Goal: Task Accomplishment & Management: Use online tool/utility

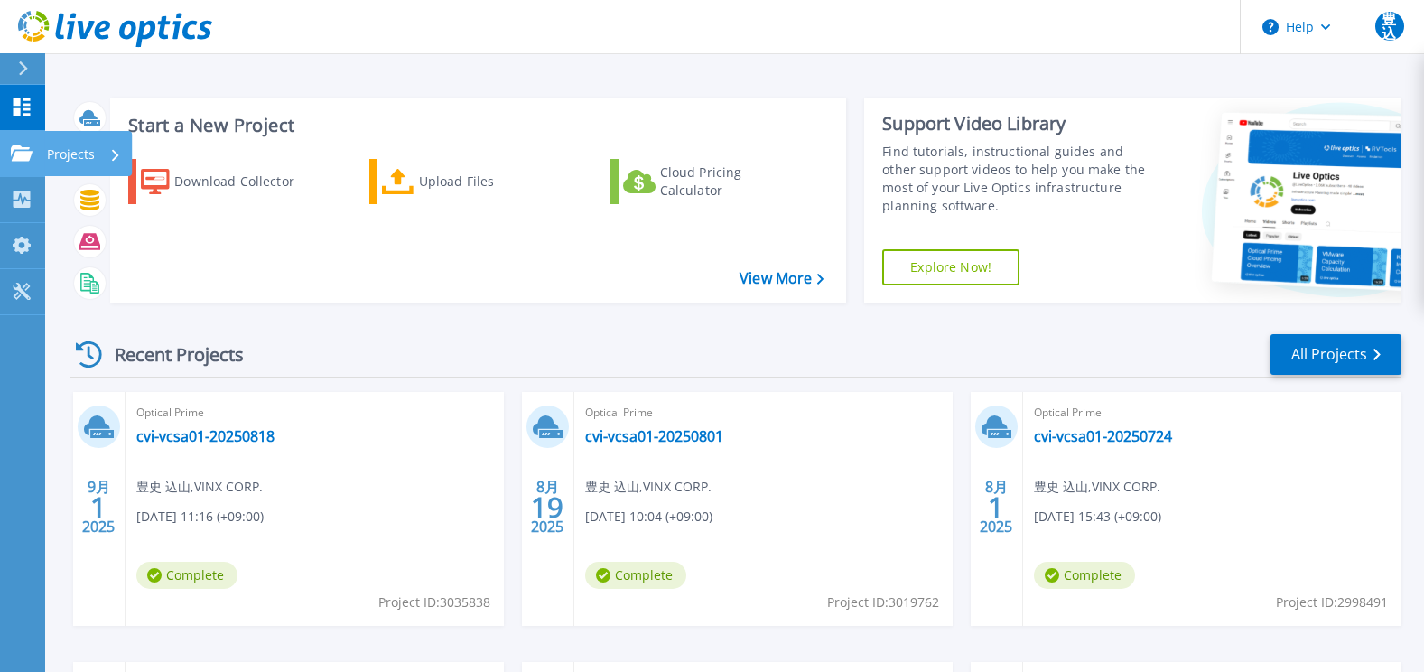
click at [25, 151] on icon at bounding box center [22, 152] width 22 height 15
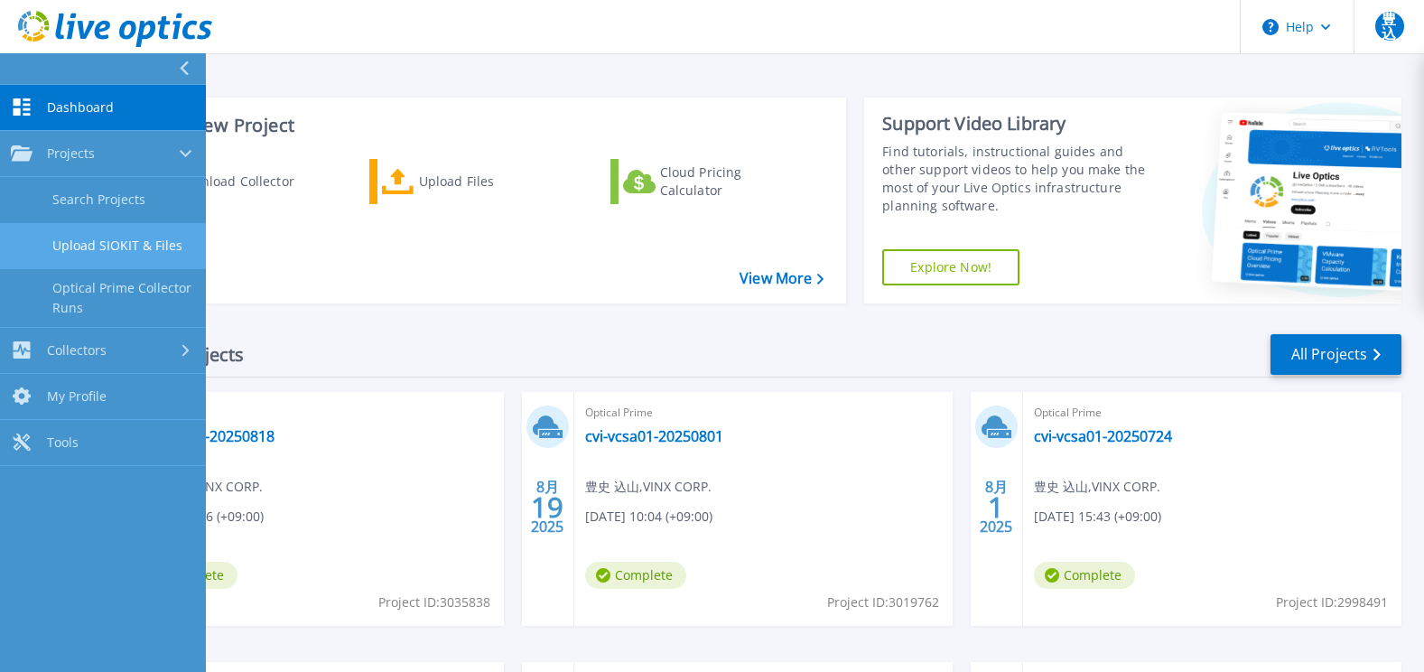
click at [112, 236] on link "Upload SIOKIT & Files" at bounding box center [103, 246] width 206 height 46
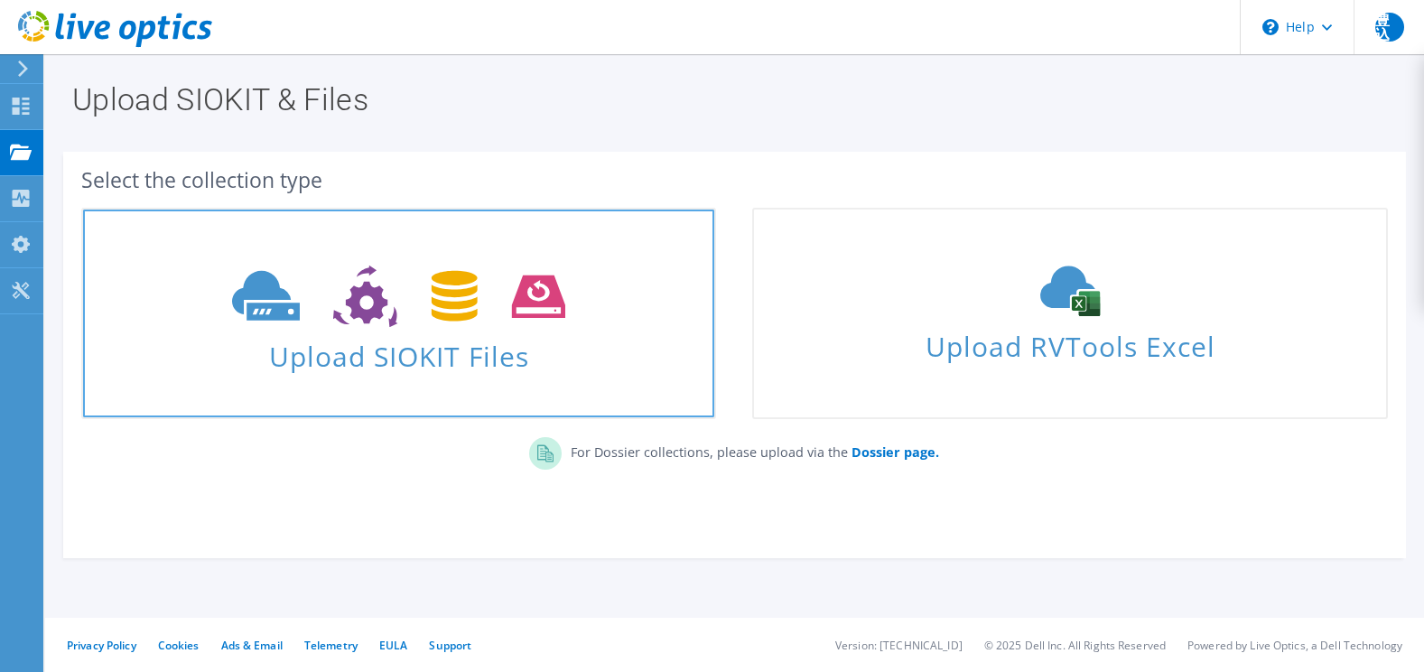
click at [298, 339] on span "Upload SIOKIT Files" at bounding box center [398, 350] width 631 height 39
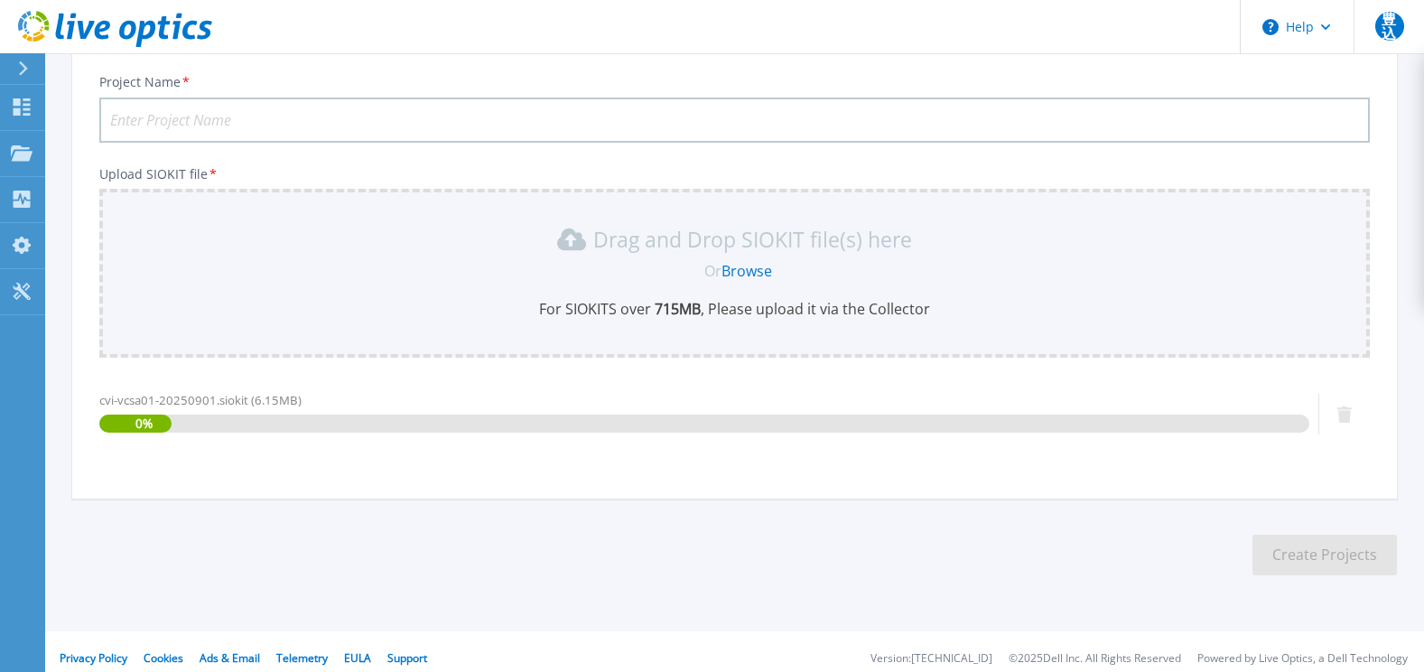
scroll to position [134, 0]
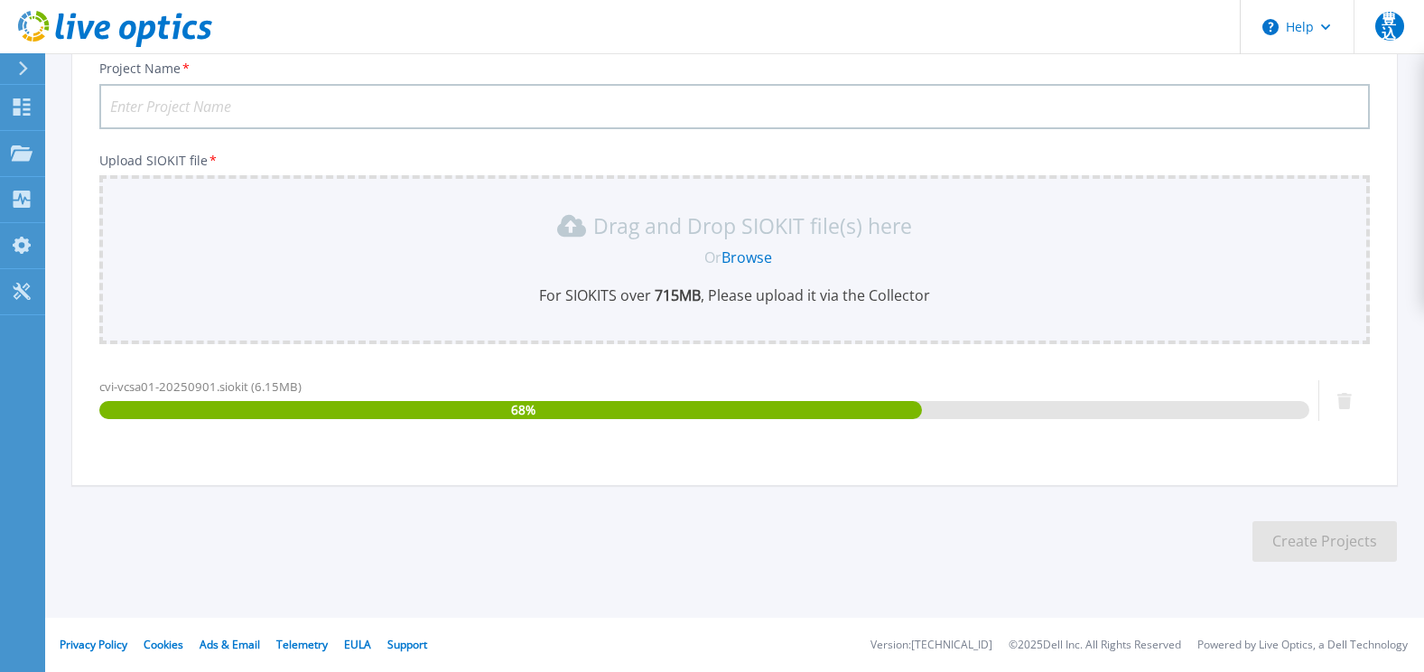
click at [216, 92] on input "Project Name *" at bounding box center [734, 106] width 1270 height 45
paste input "cvi-vcsa01-20250901"
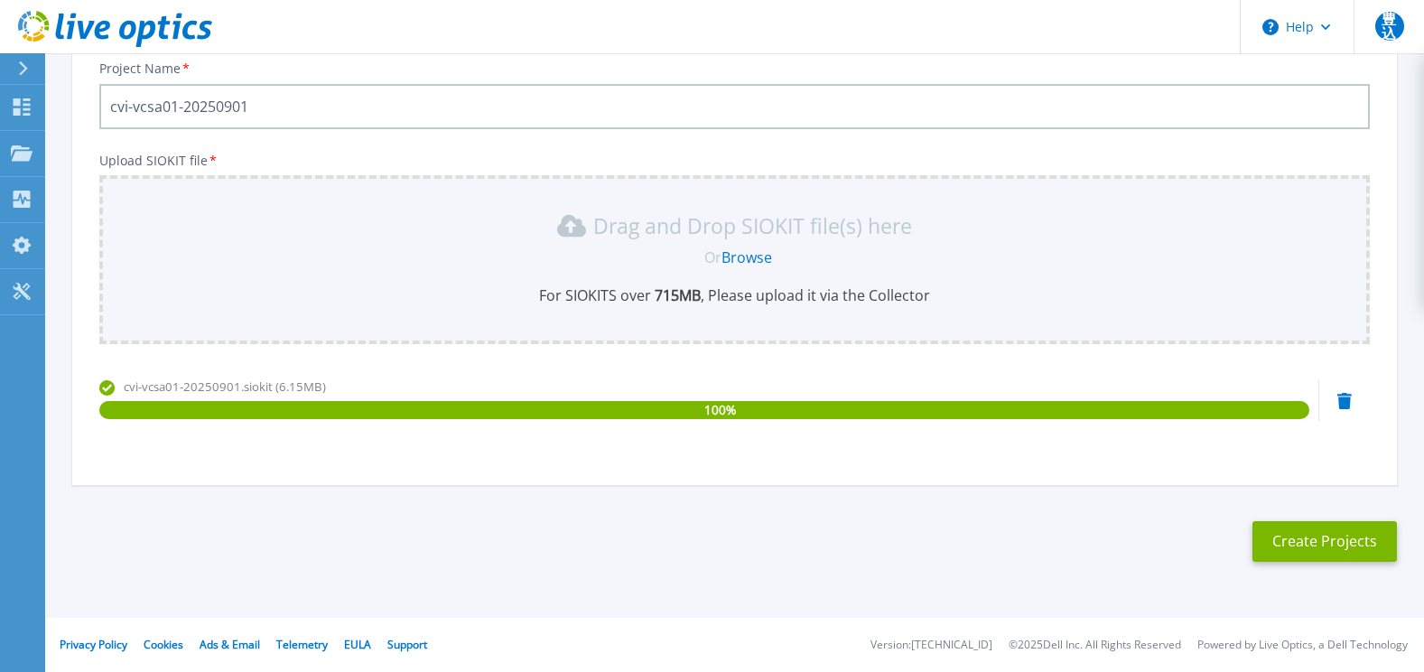
type input "cvi-vcsa01-20250901"
click at [88, 365] on div "Project Name * cvi-vcsa01-20250901 Upload SIOKIT file * Drag and Drop SIOKIT fi…" at bounding box center [734, 265] width 1324 height 440
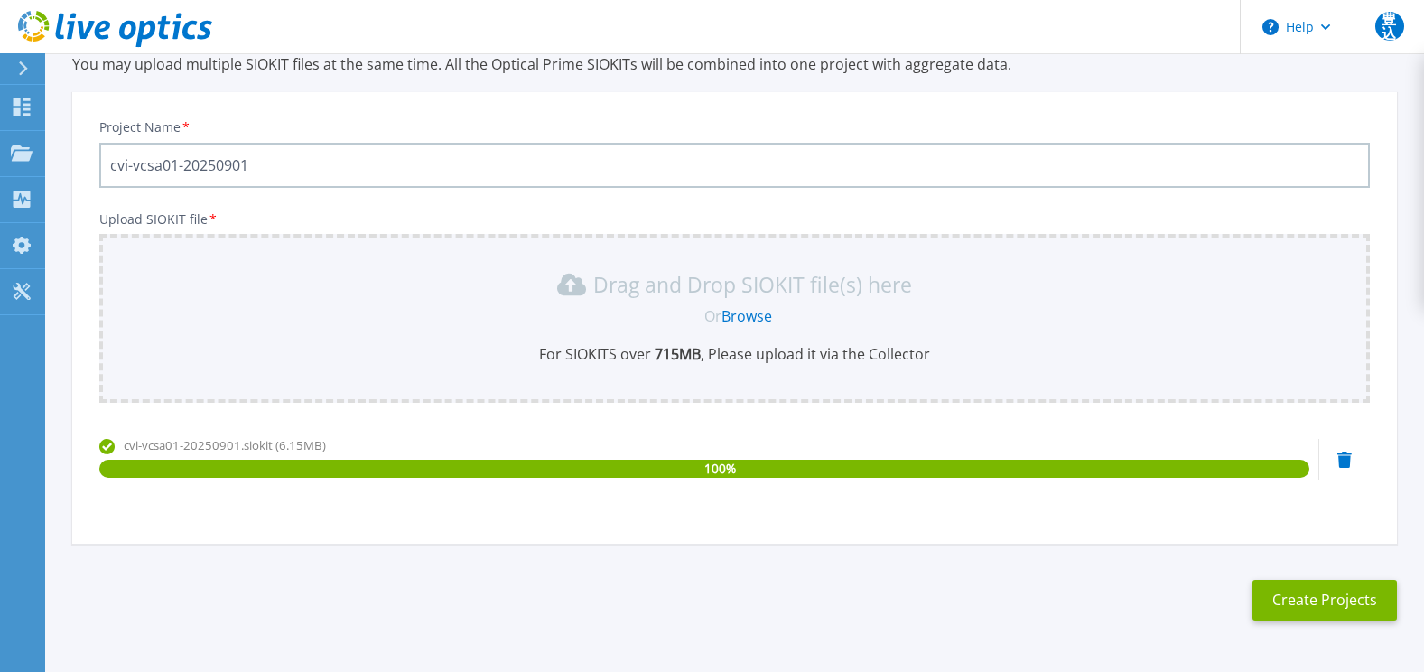
scroll to position [43, 0]
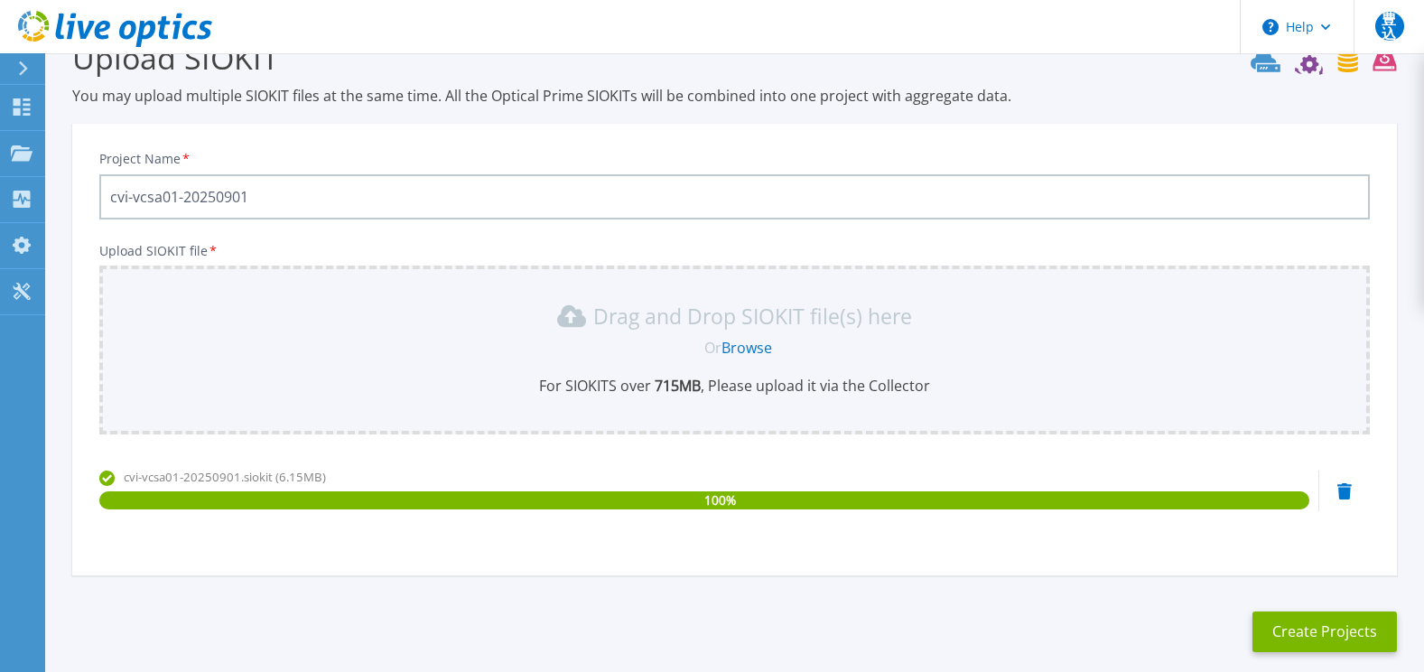
drag, startPoint x: 113, startPoint y: 198, endPoint x: 272, endPoint y: 202, distance: 158.9
click at [272, 202] on input "cvi-vcsa01-20250901" at bounding box center [734, 196] width 1270 height 45
drag, startPoint x: 272, startPoint y: 202, endPoint x: 103, endPoint y: 205, distance: 168.8
click at [103, 205] on input "cvi-vcsa01-20250901" at bounding box center [734, 196] width 1270 height 45
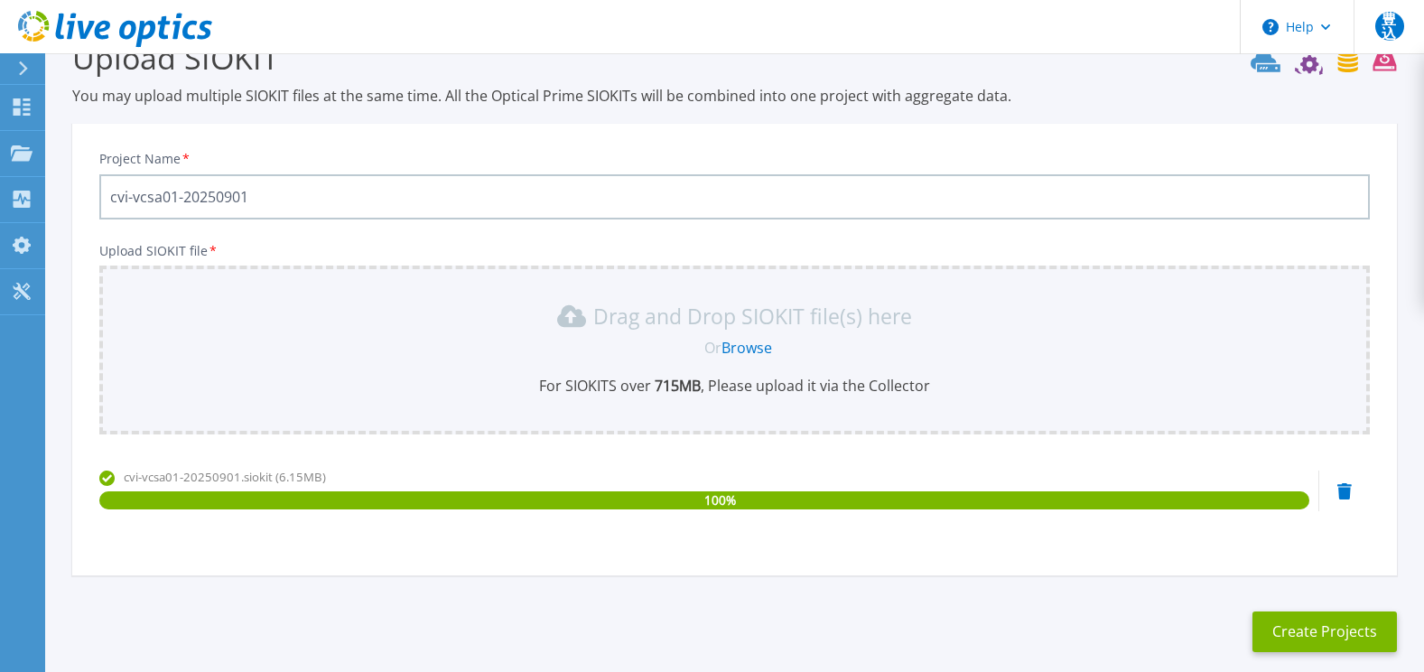
click at [265, 199] on input "cvi-vcsa01-20250901" at bounding box center [734, 196] width 1270 height 45
drag, startPoint x: 265, startPoint y: 199, endPoint x: 112, endPoint y: 211, distance: 154.0
click at [112, 211] on input "cvi-vcsa01-20250901" at bounding box center [734, 196] width 1270 height 45
drag, startPoint x: 110, startPoint y: 205, endPoint x: 271, endPoint y: 208, distance: 160.7
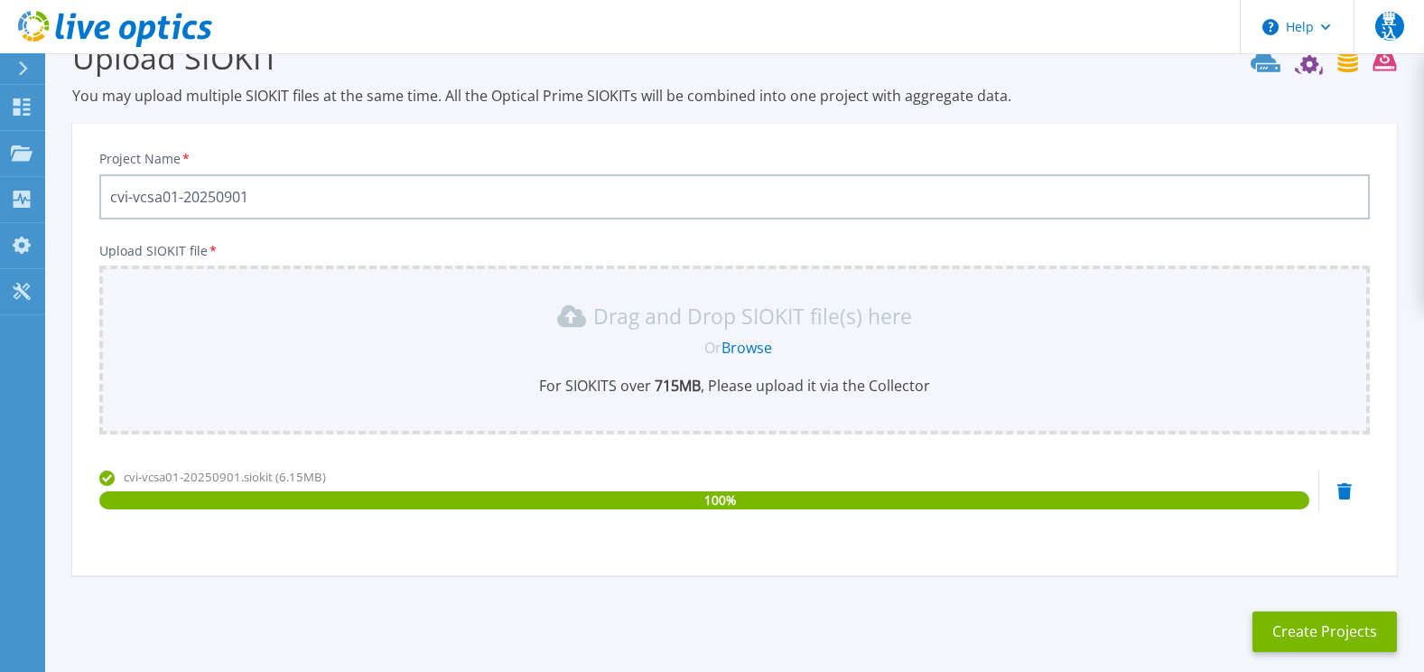
click at [271, 208] on input "cvi-vcsa01-20250901" at bounding box center [734, 196] width 1270 height 45
click at [1315, 634] on button "Create Projects" at bounding box center [1324, 631] width 144 height 41
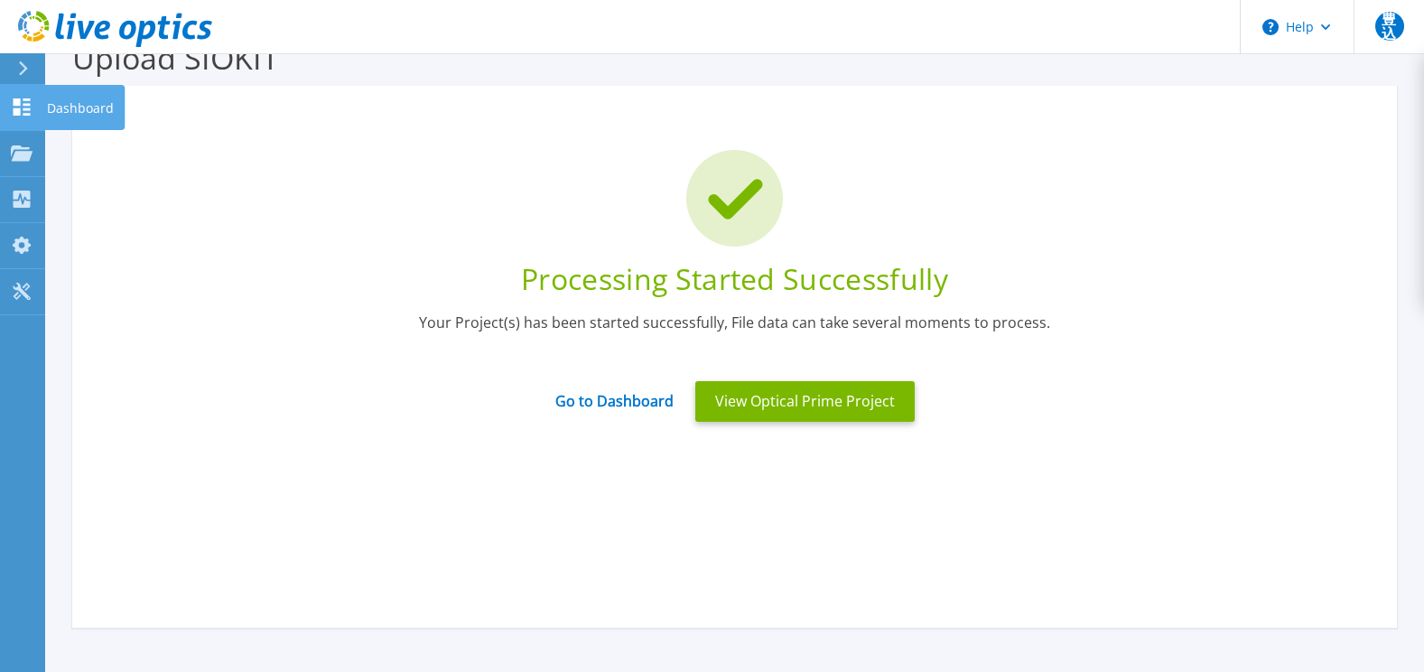
click at [108, 106] on p "Dashboard" at bounding box center [80, 108] width 67 height 47
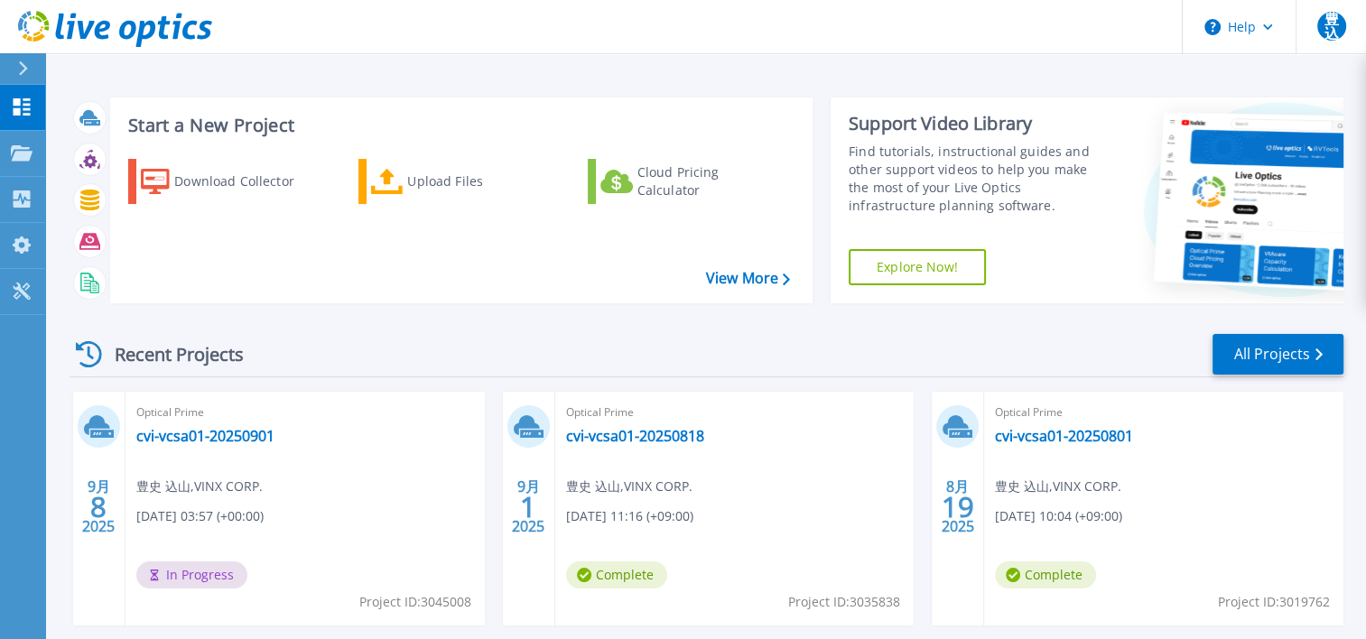
click at [614, 5] on header "Help 豊込 エンドユーザー 豊史 込山 a.komiyama@vinx.co.jp VINX CORP. My Profile Log Out" at bounding box center [683, 27] width 1366 height 54
click at [812, 346] on div "Recent Projects All Projects" at bounding box center [707, 354] width 1274 height 45
click at [50, 102] on p "Dashboard" at bounding box center [80, 108] width 67 height 47
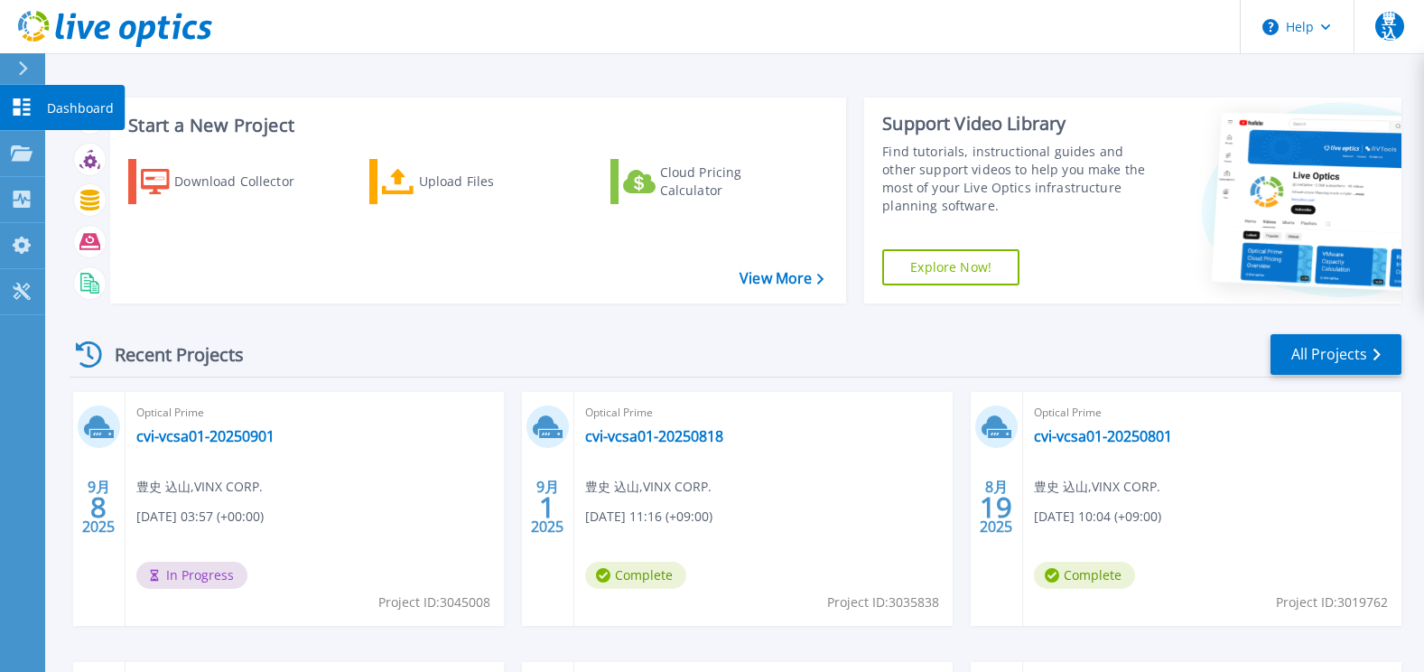
click at [87, 109] on p "Dashboard" at bounding box center [80, 108] width 67 height 47
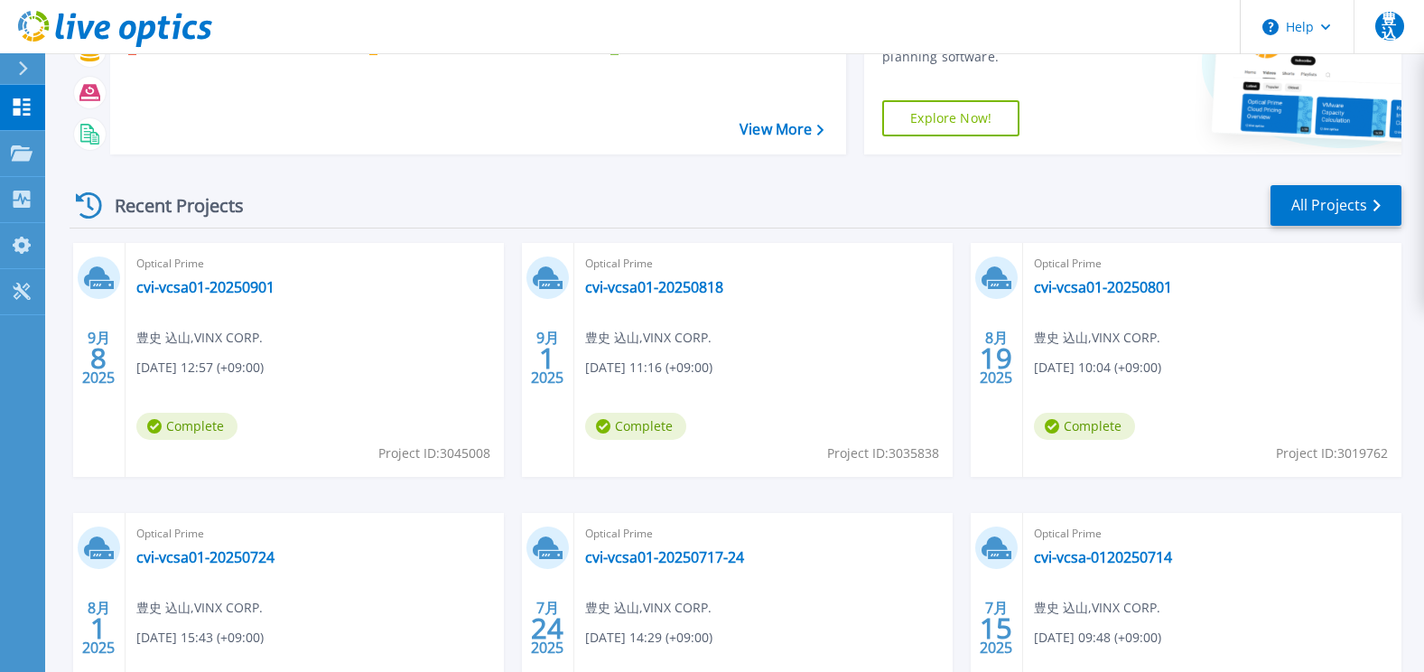
scroll to position [181, 0]
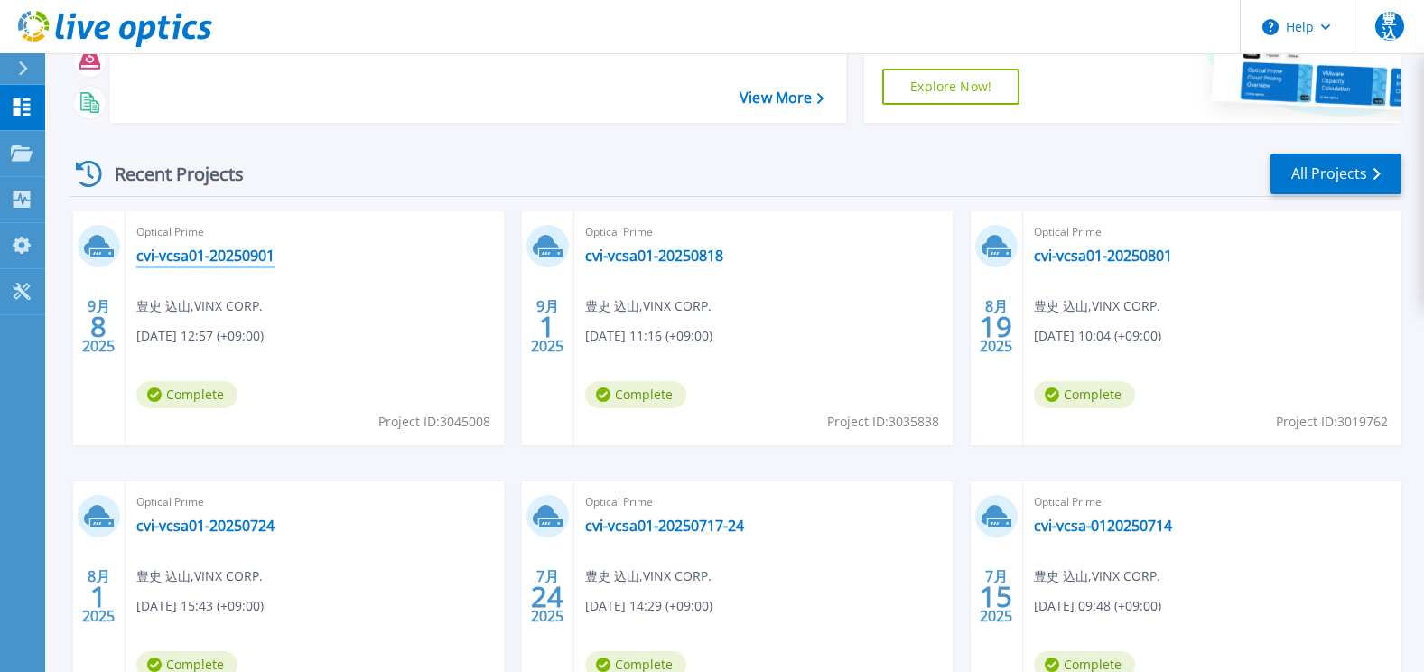
click at [217, 261] on link "cvi-vcsa01-20250901" at bounding box center [205, 255] width 138 height 18
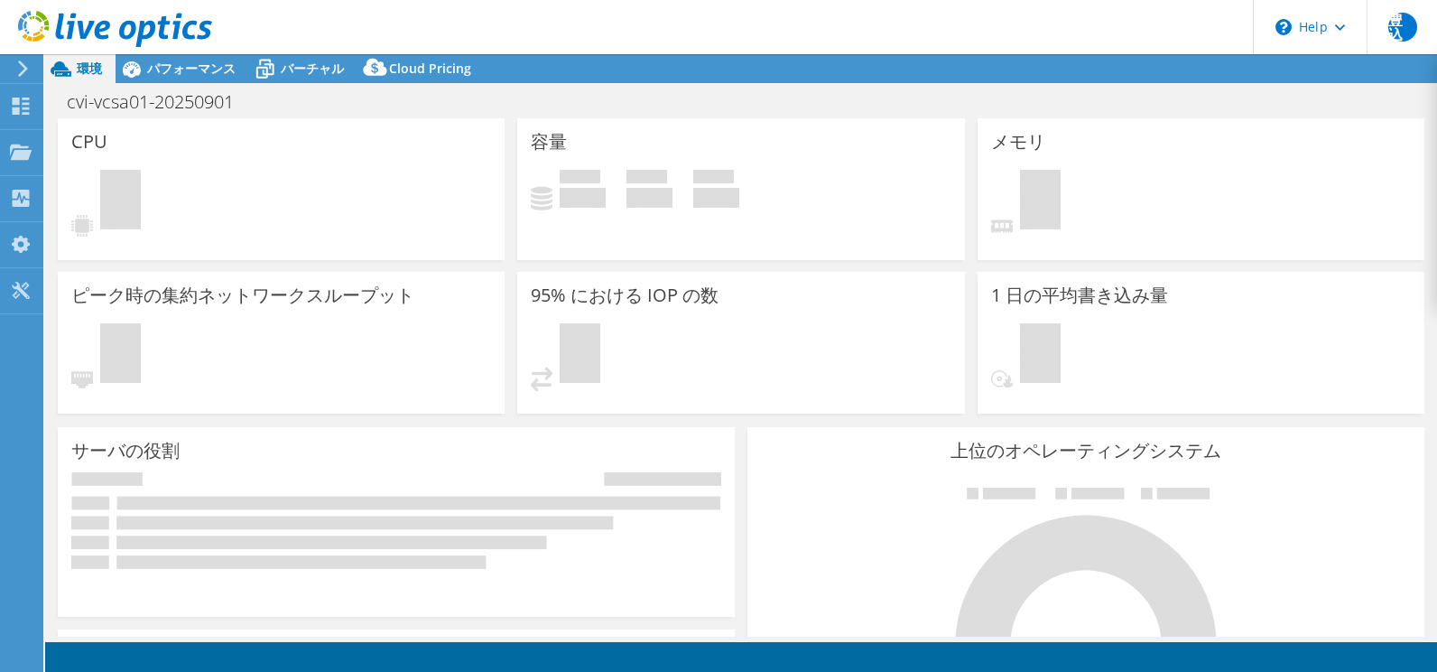
select select "USD"
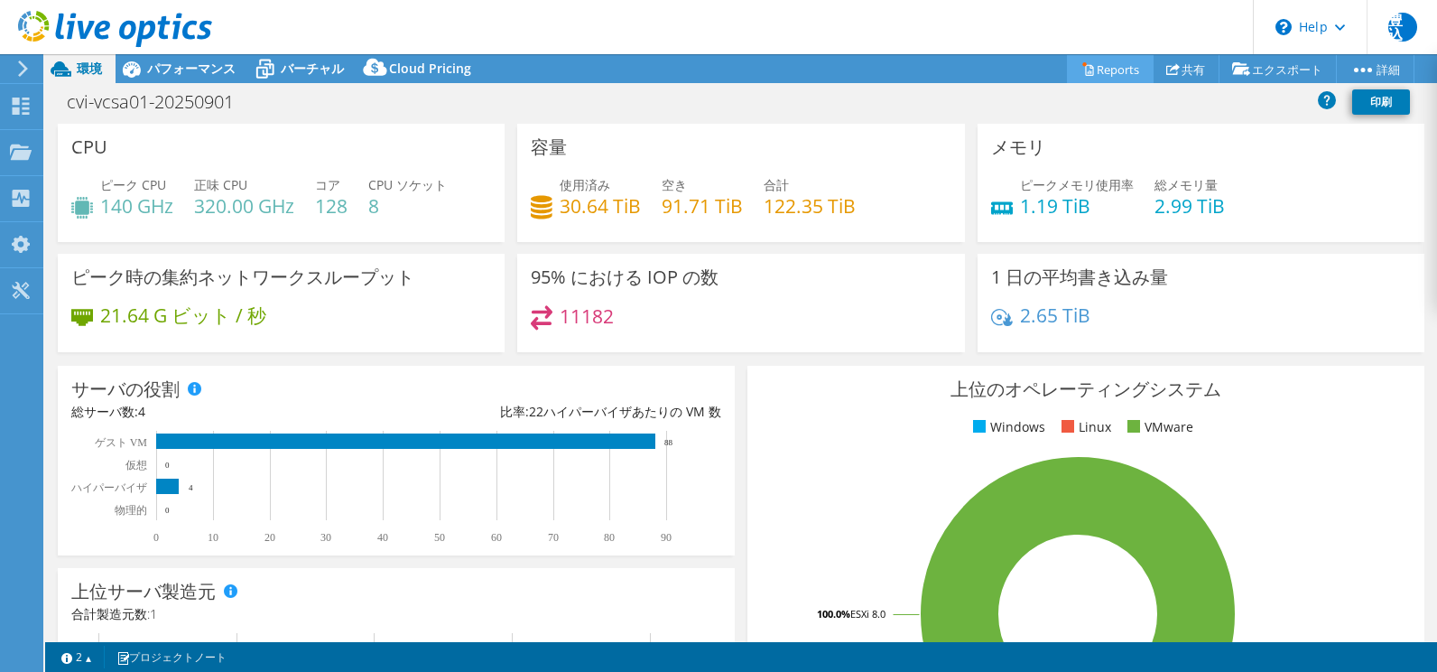
click at [1101, 67] on link "Reports" at bounding box center [1110, 69] width 87 height 28
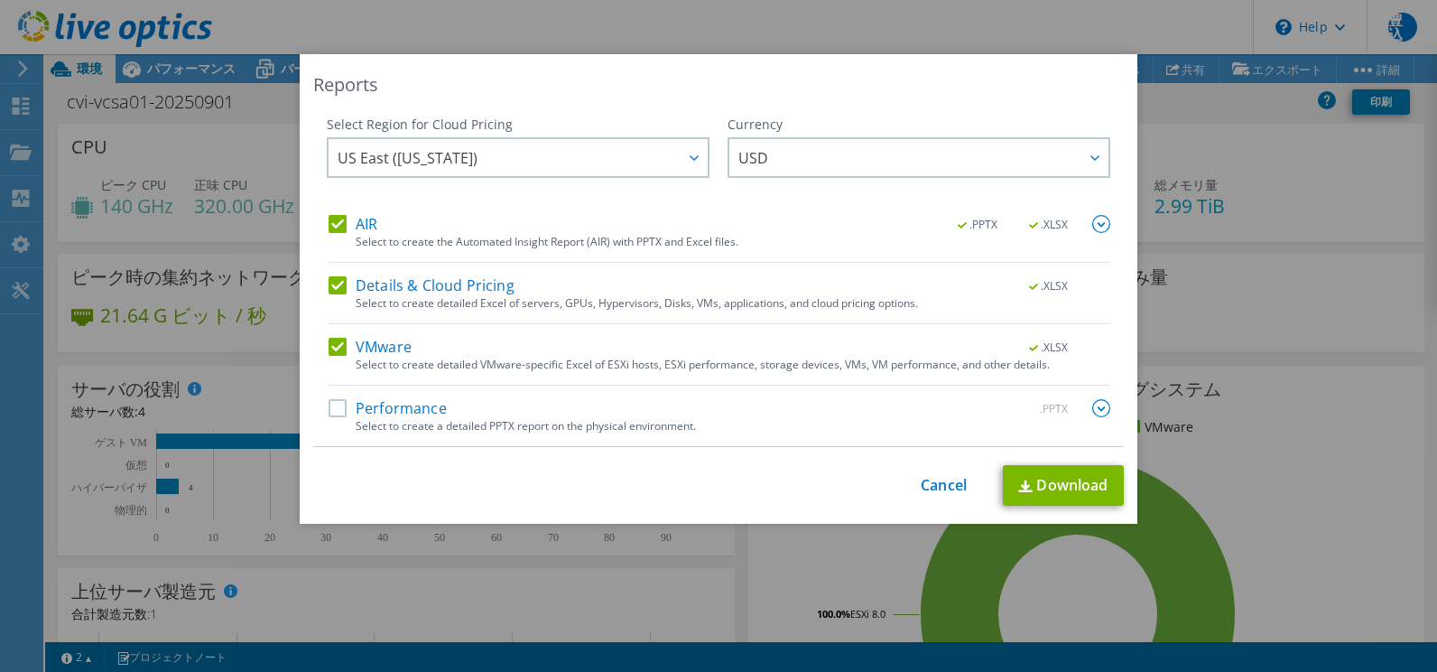
click at [334, 404] on label "Performance" at bounding box center [388, 408] width 118 height 18
click at [0, 0] on input "Performance" at bounding box center [0, 0] width 0 height 0
click at [482, 170] on span "US East ([US_STATE])" at bounding box center [523, 157] width 370 height 37
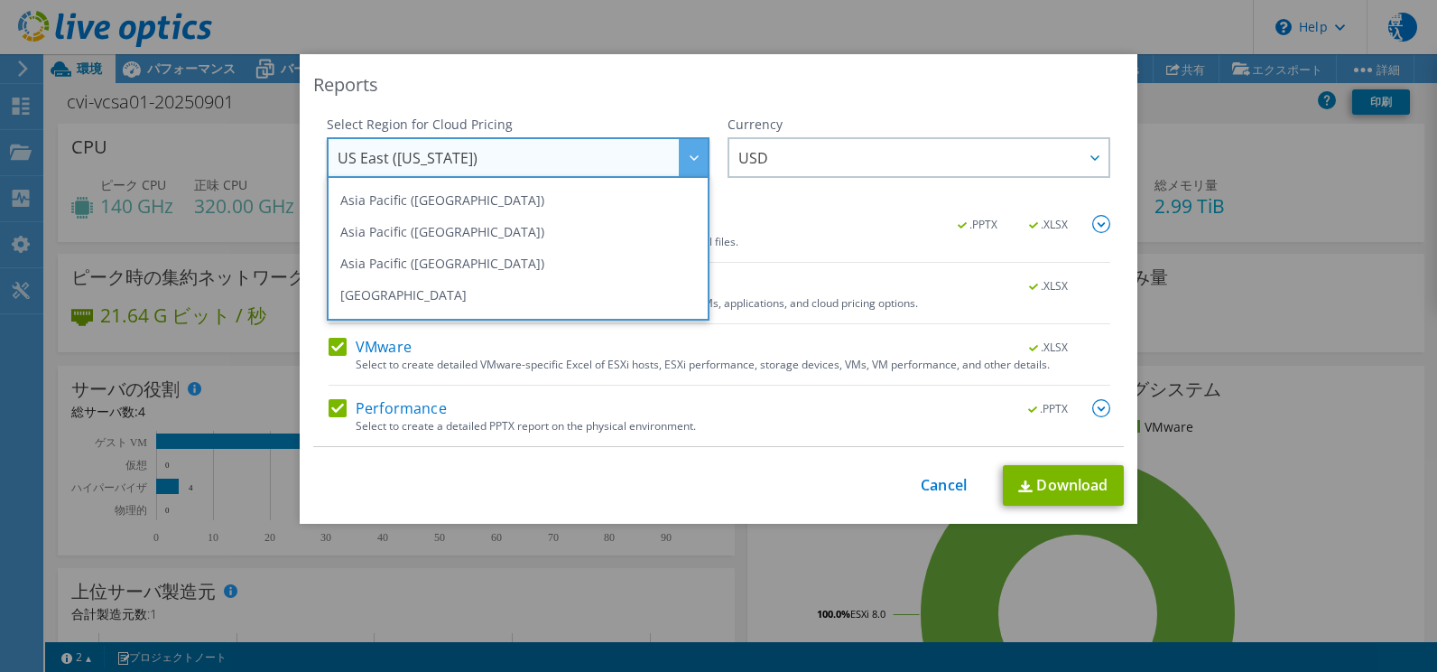
scroll to position [90, 0]
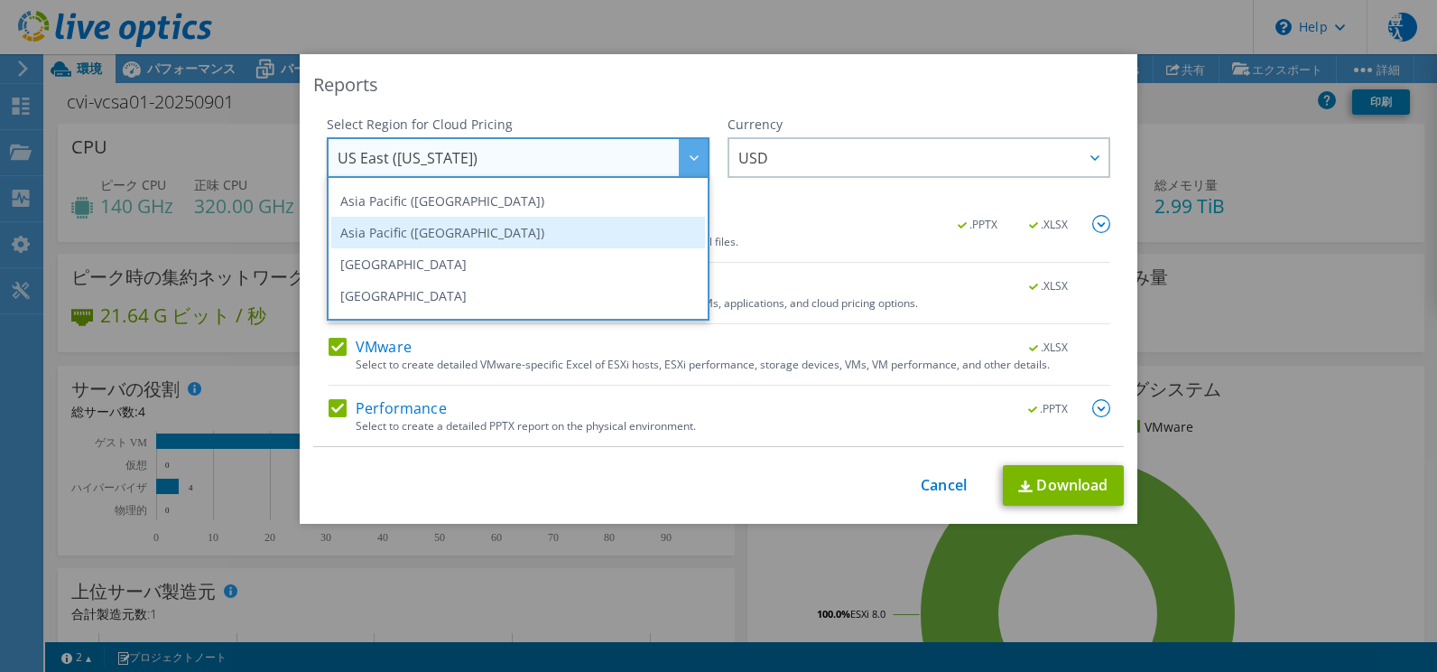
click at [426, 231] on li "Asia Pacific ([GEOGRAPHIC_DATA])" at bounding box center [518, 233] width 374 height 32
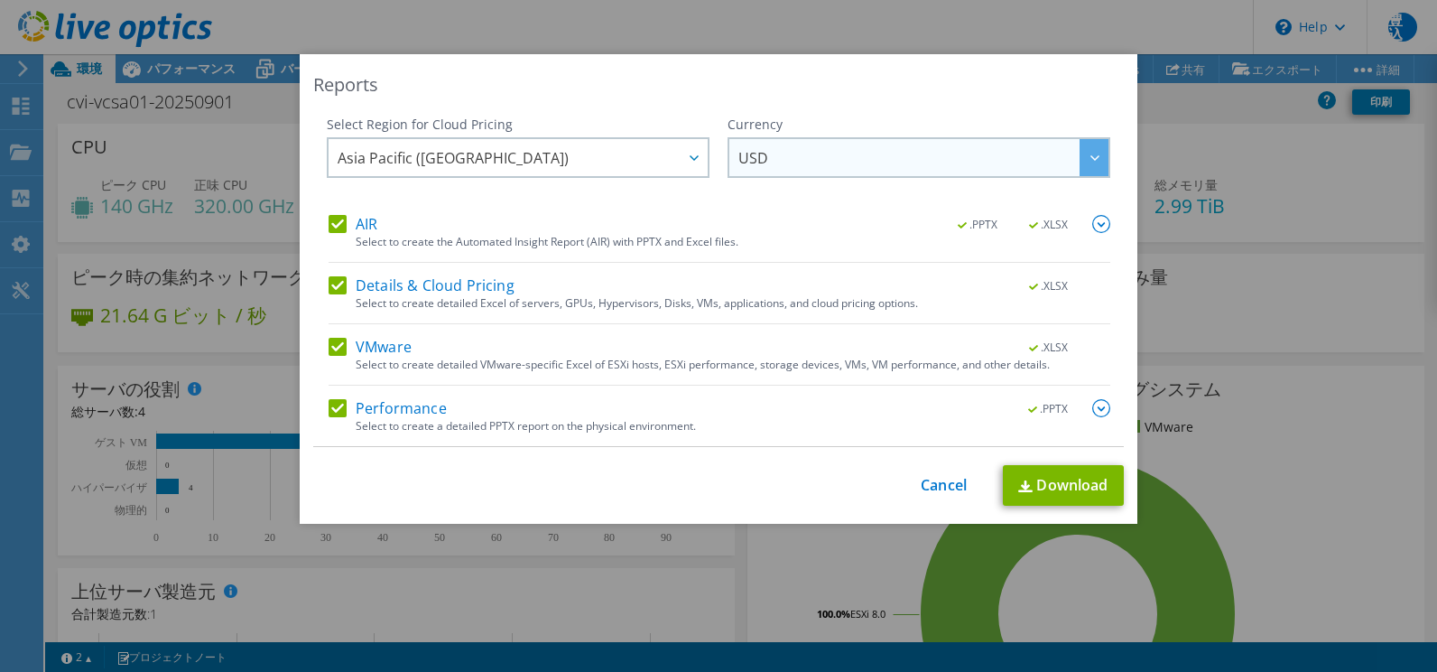
click at [882, 168] on span "USD" at bounding box center [923, 157] width 370 height 37
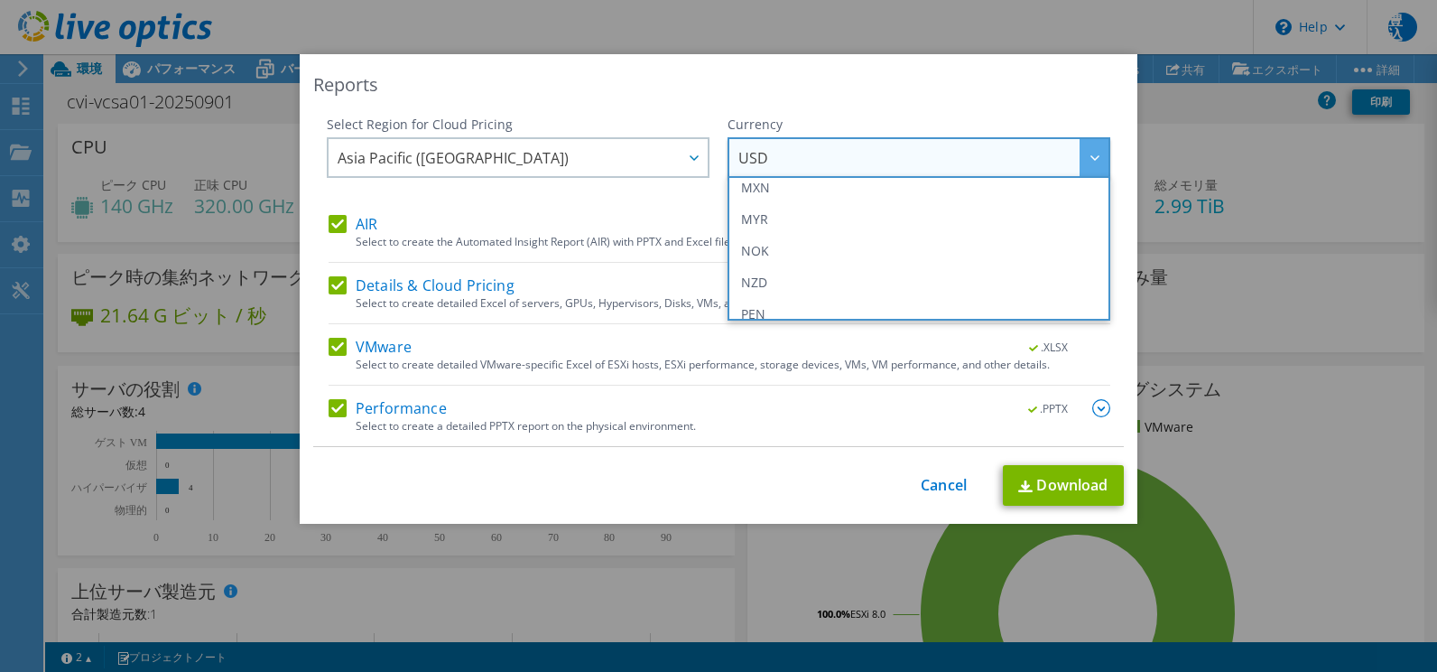
scroll to position [361, 0]
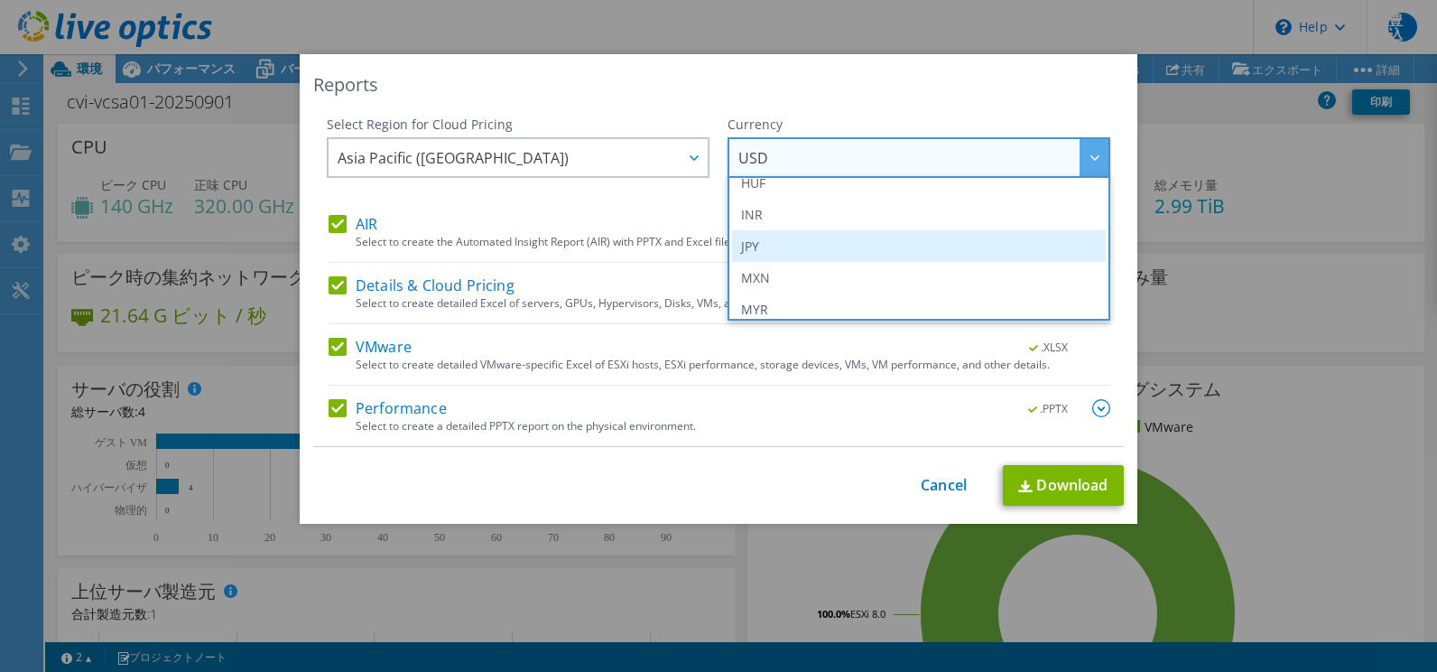
click at [770, 247] on li "JPY" at bounding box center [919, 246] width 374 height 32
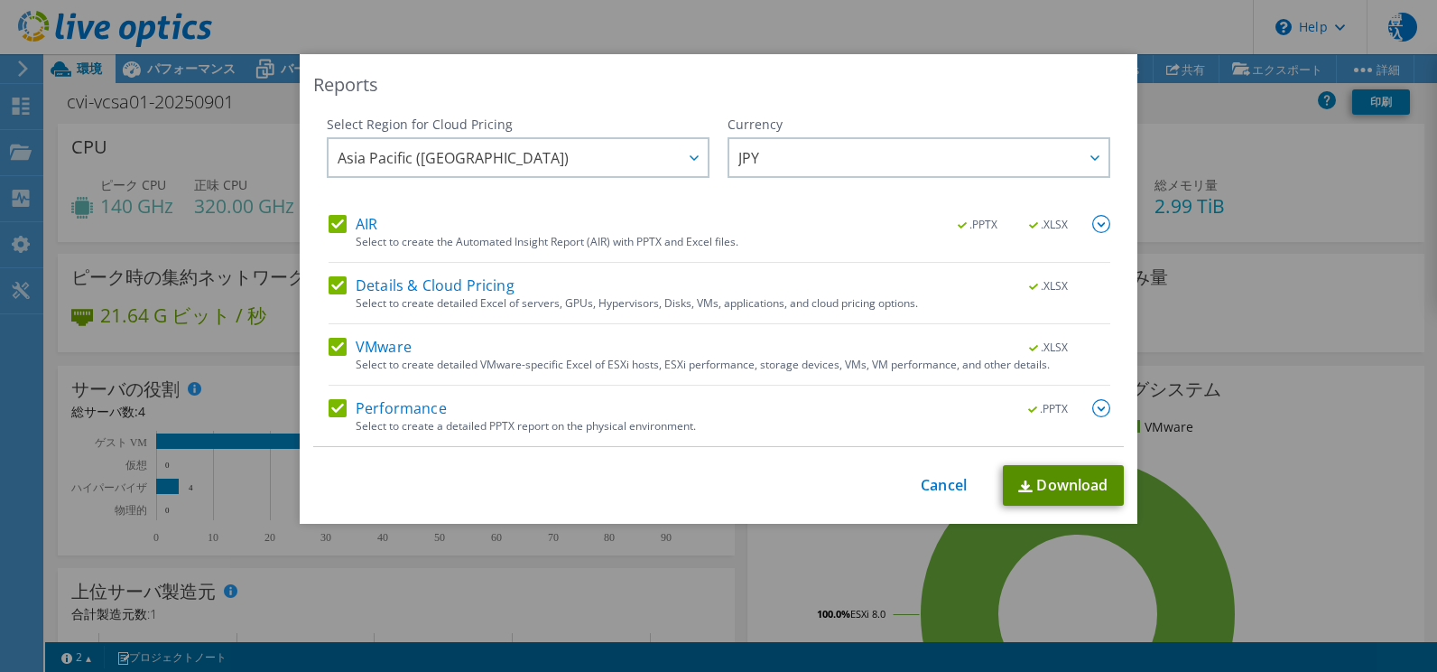
click at [1063, 476] on link "Download" at bounding box center [1063, 485] width 121 height 41
click at [931, 485] on link "Cancel" at bounding box center [944, 485] width 46 height 17
